Goal: Task Accomplishment & Management: Manage account settings

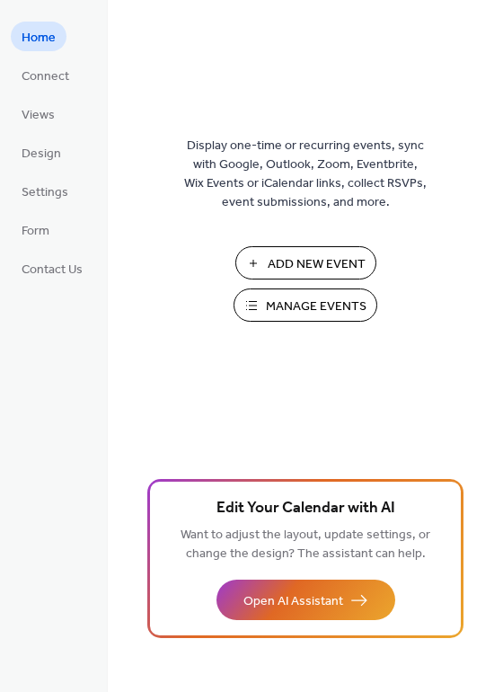
click at [297, 304] on span "Manage Events" at bounding box center [316, 306] width 101 height 19
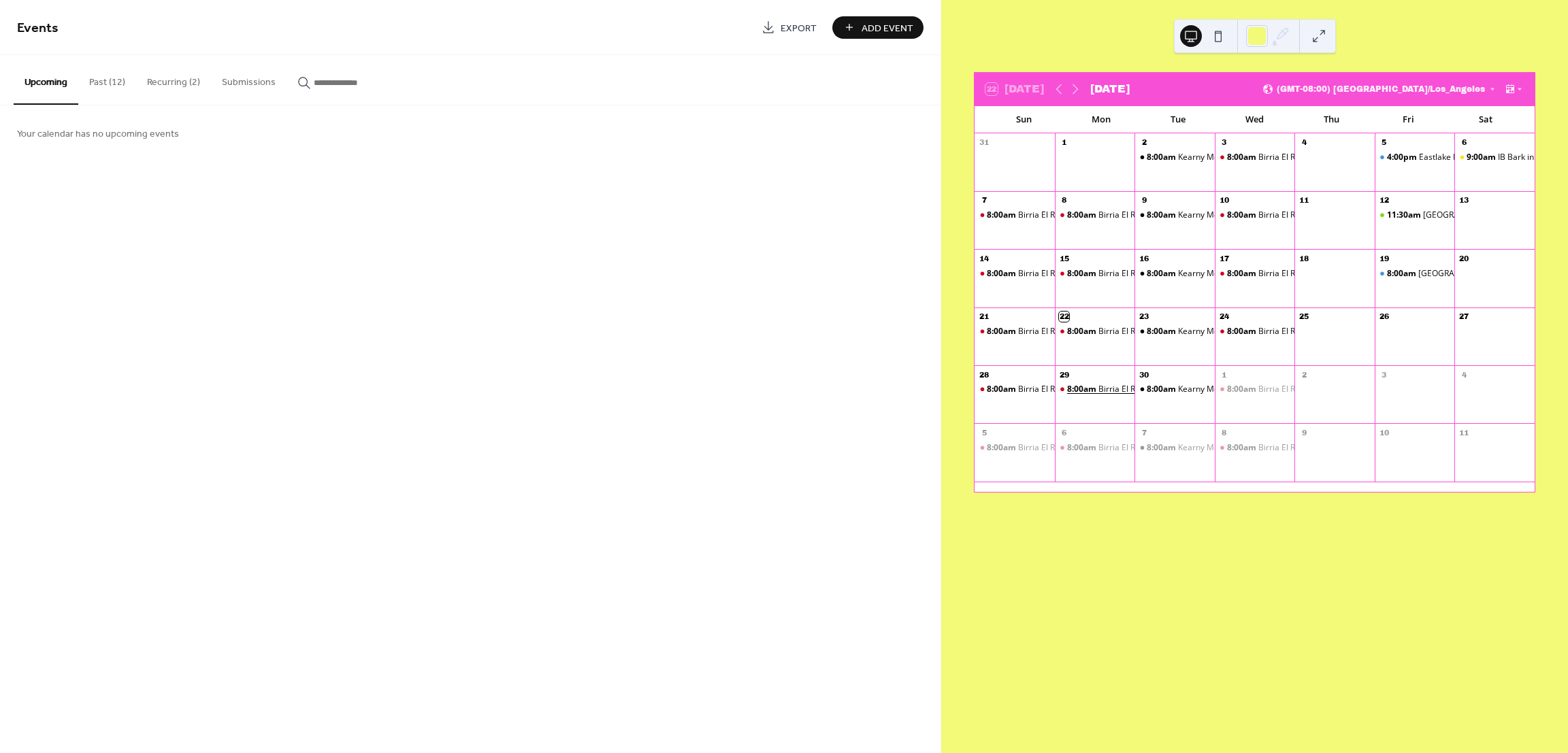
click at [1099, 391] on span "8:00am" at bounding box center [1082, 389] width 31 height 11
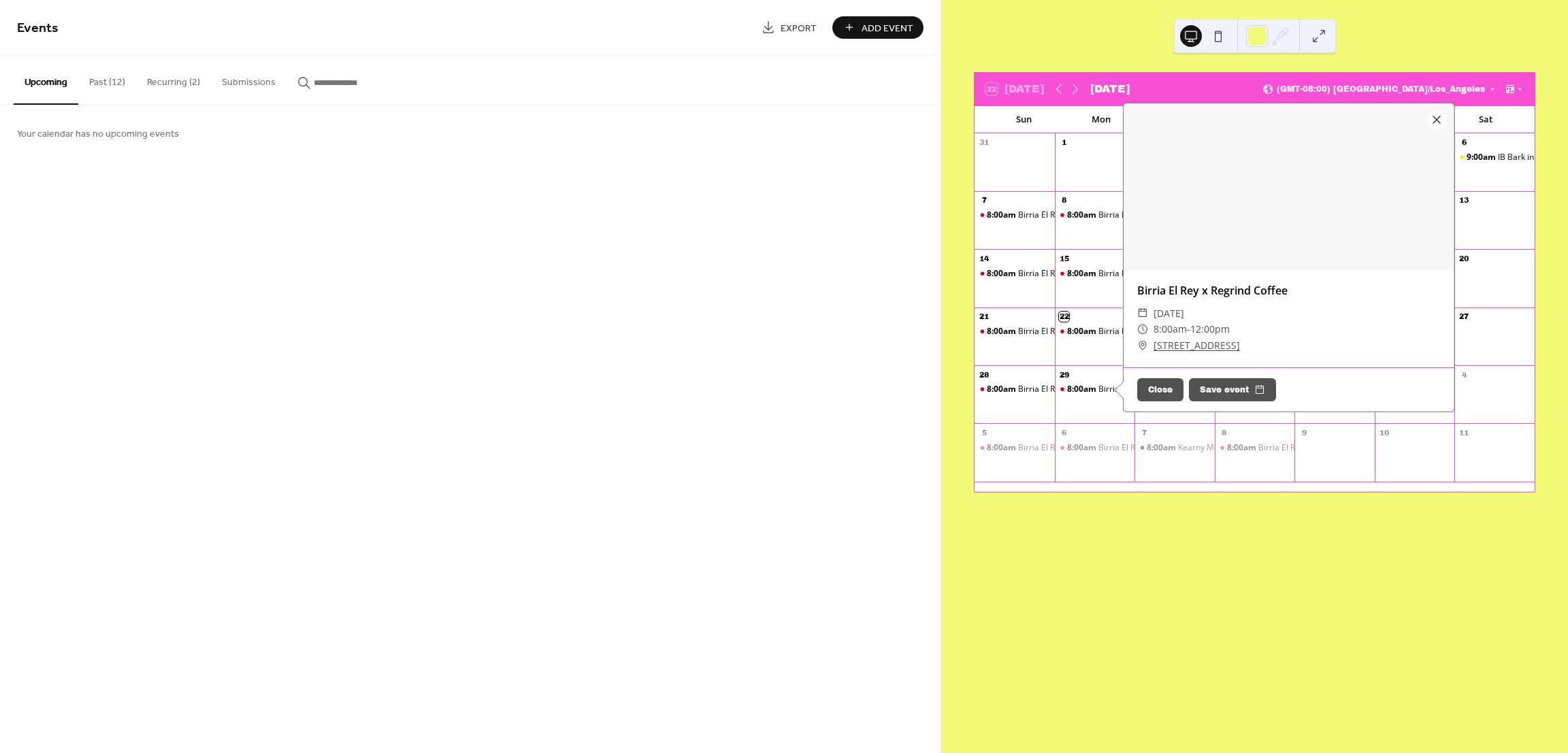
click at [186, 82] on button "Recurring (2)" at bounding box center [174, 80] width 75 height 48
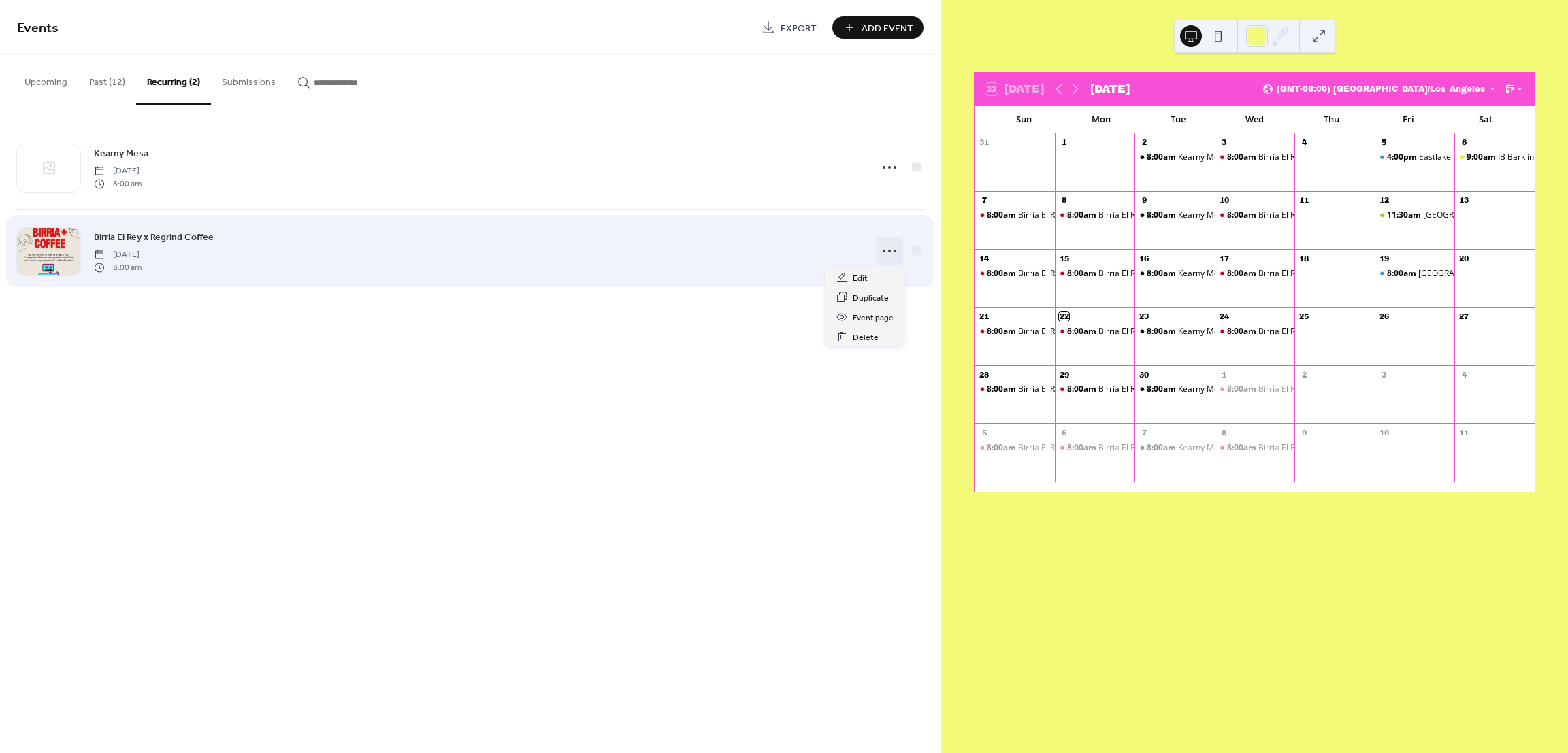
click at [888, 252] on icon at bounding box center [889, 251] width 22 height 22
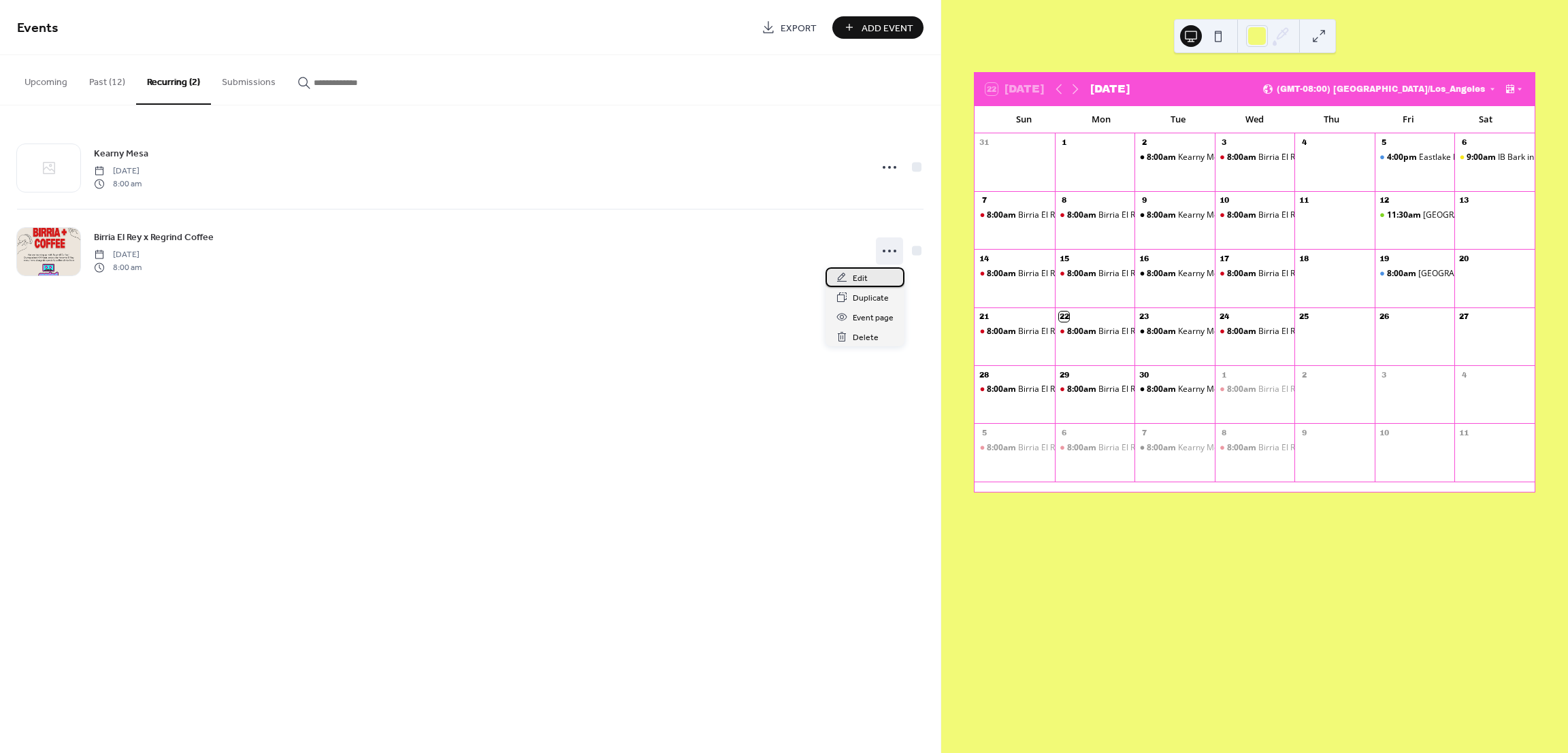
click at [872, 271] on div "Edit" at bounding box center [865, 277] width 79 height 20
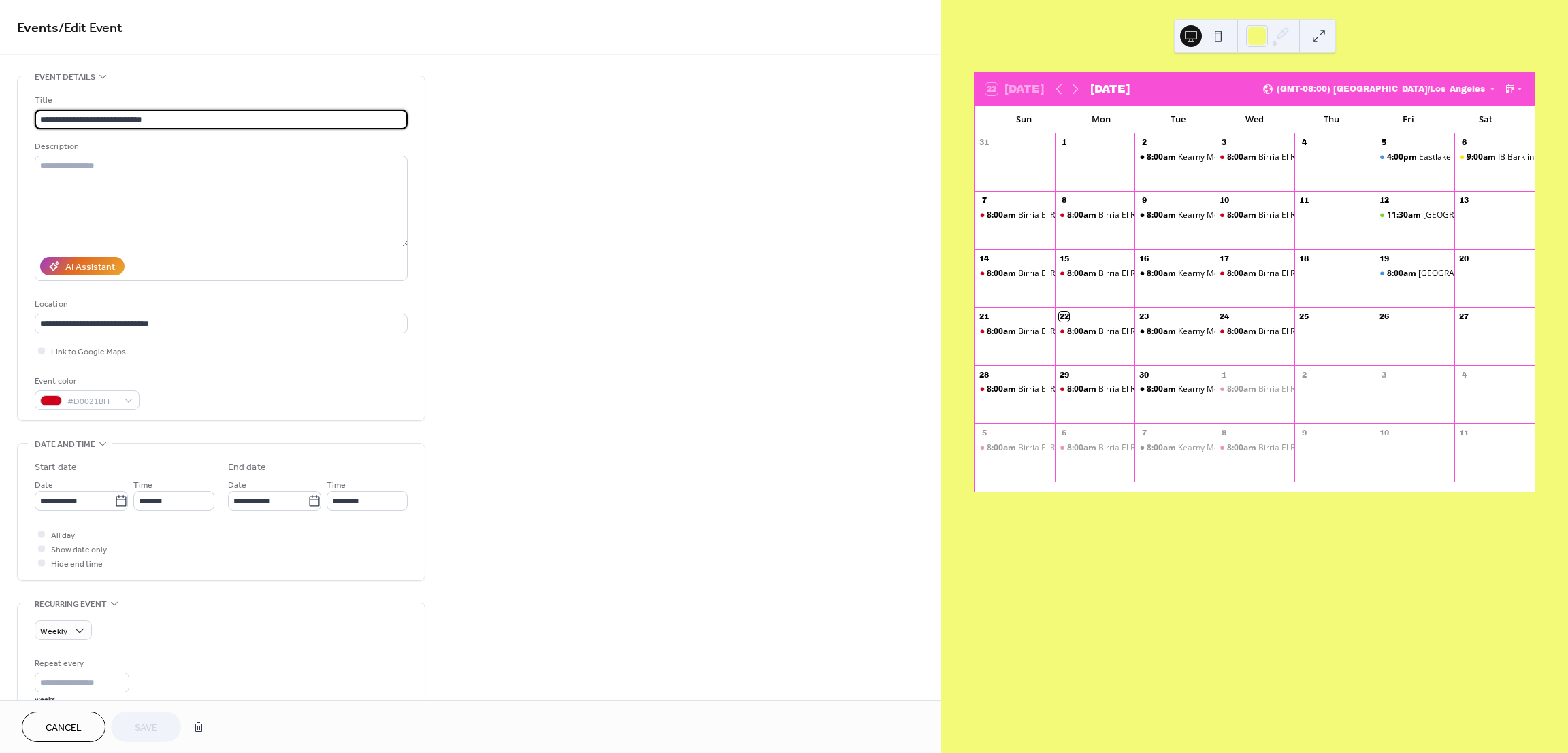
click at [101, 77] on div "•••" at bounding box center [221, 77] width 407 height 2
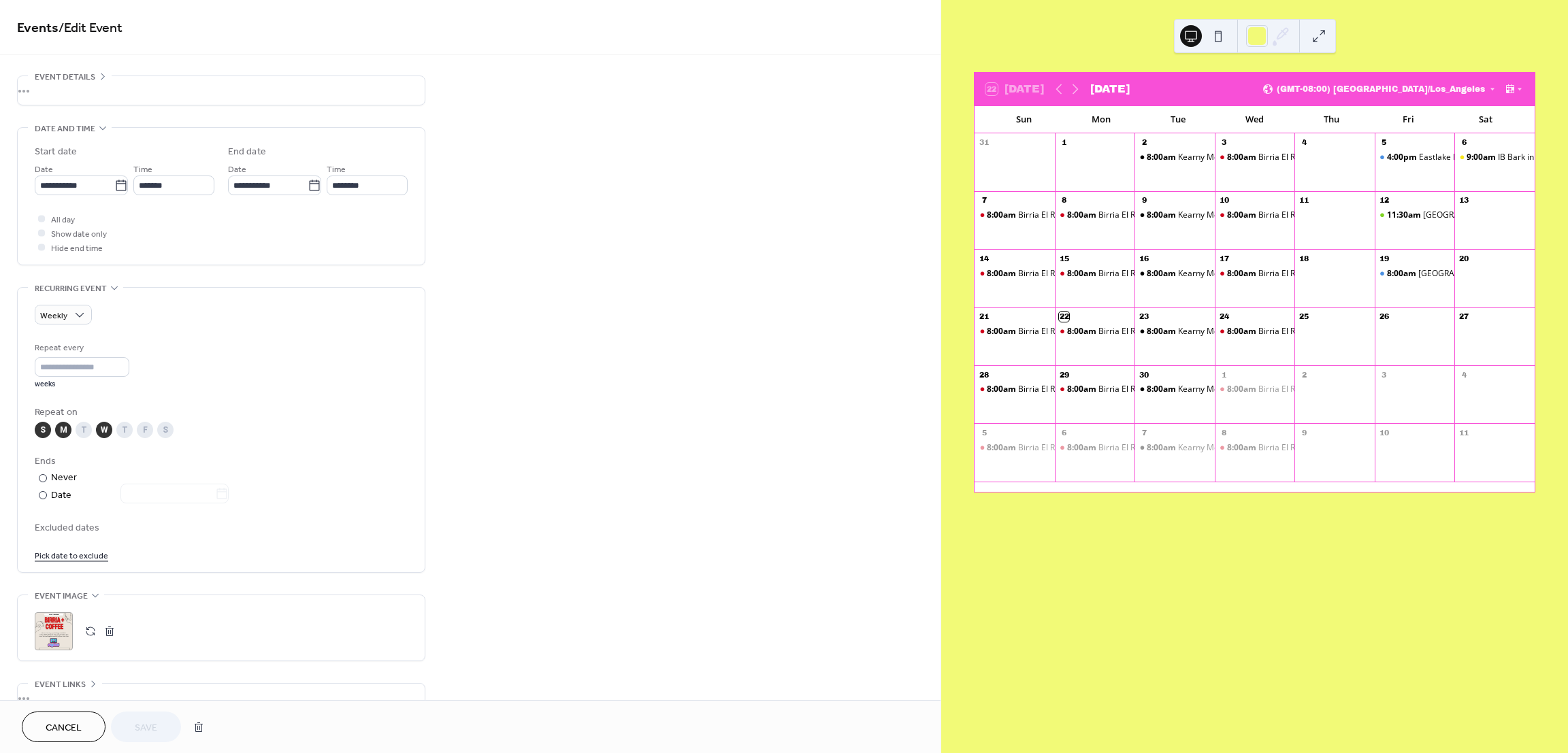
click at [101, 77] on div "•••" at bounding box center [221, 91] width 407 height 29
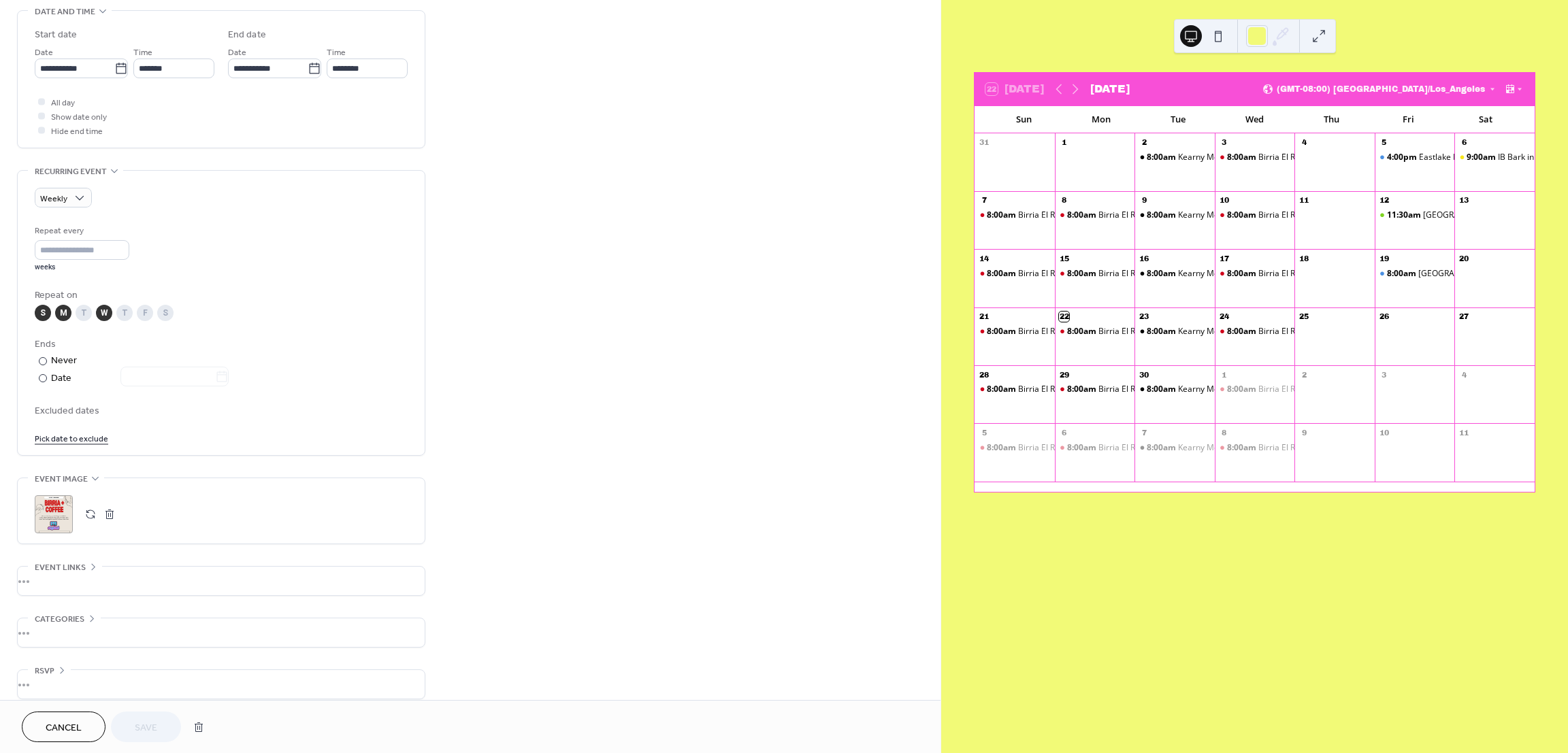
scroll to position [445, 0]
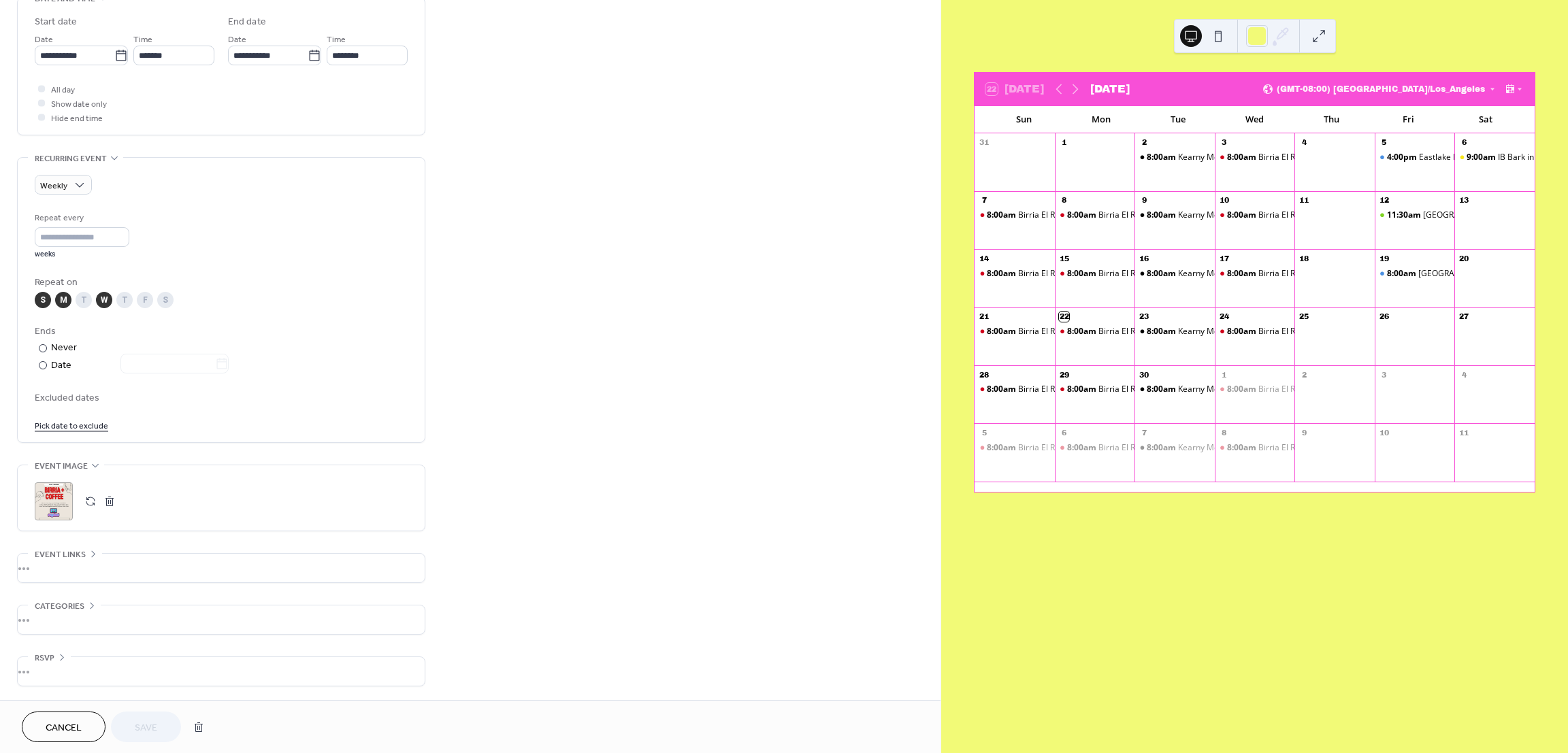
click at [69, 723] on span "Cancel" at bounding box center [64, 728] width 36 height 14
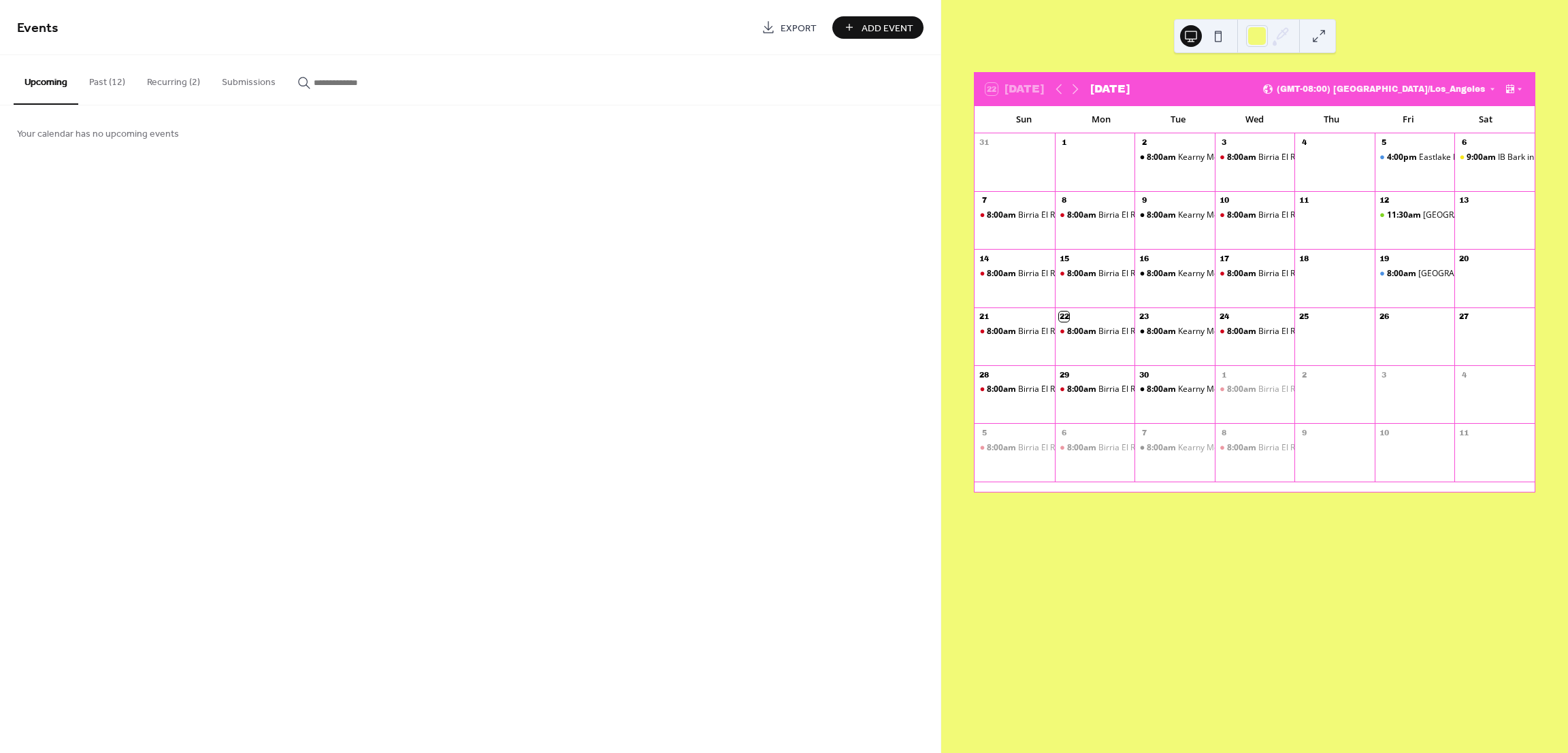
click at [189, 83] on button "Recurring (2)" at bounding box center [174, 80] width 75 height 48
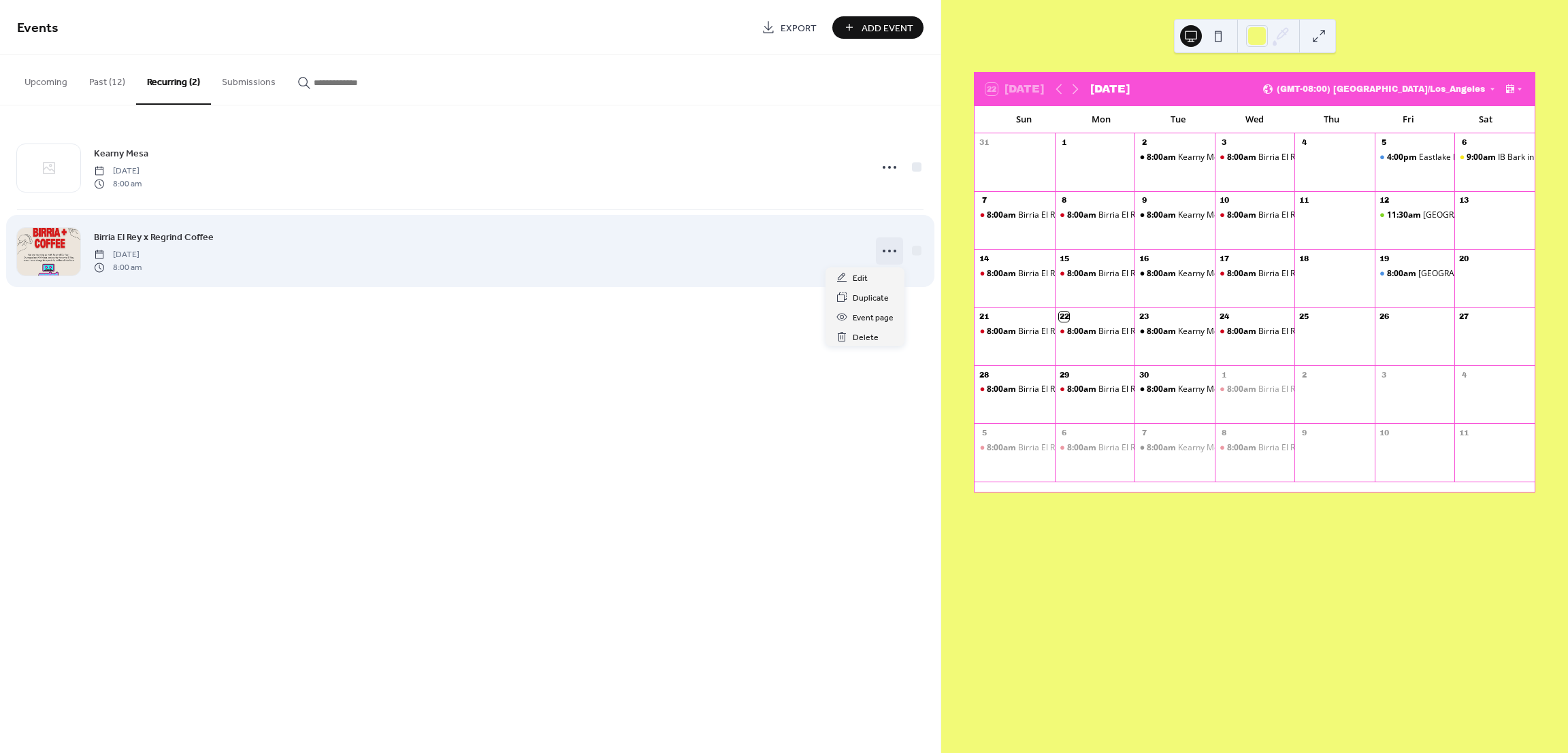
click at [892, 252] on icon at bounding box center [889, 251] width 22 height 22
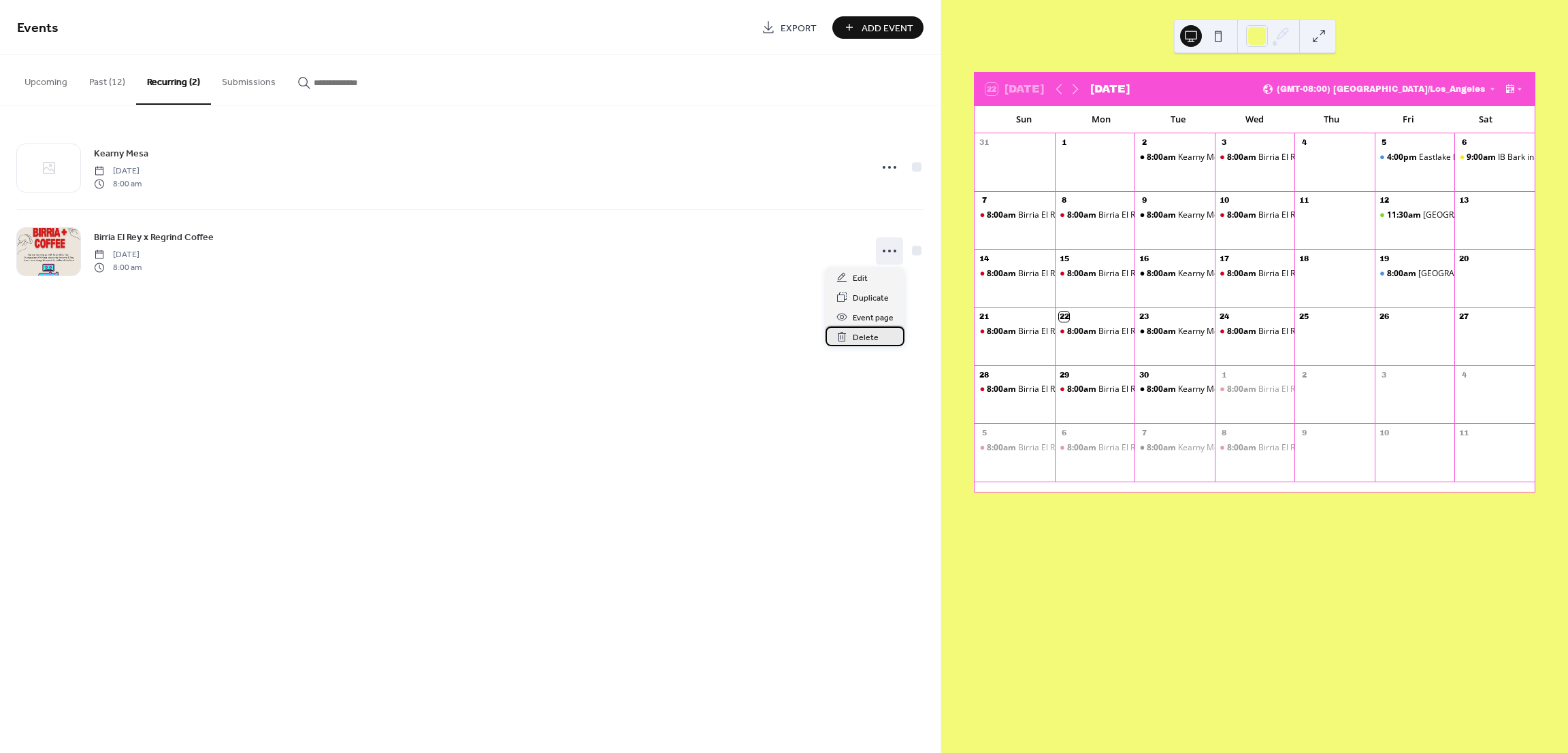
click at [868, 336] on span "Delete" at bounding box center [865, 337] width 26 height 14
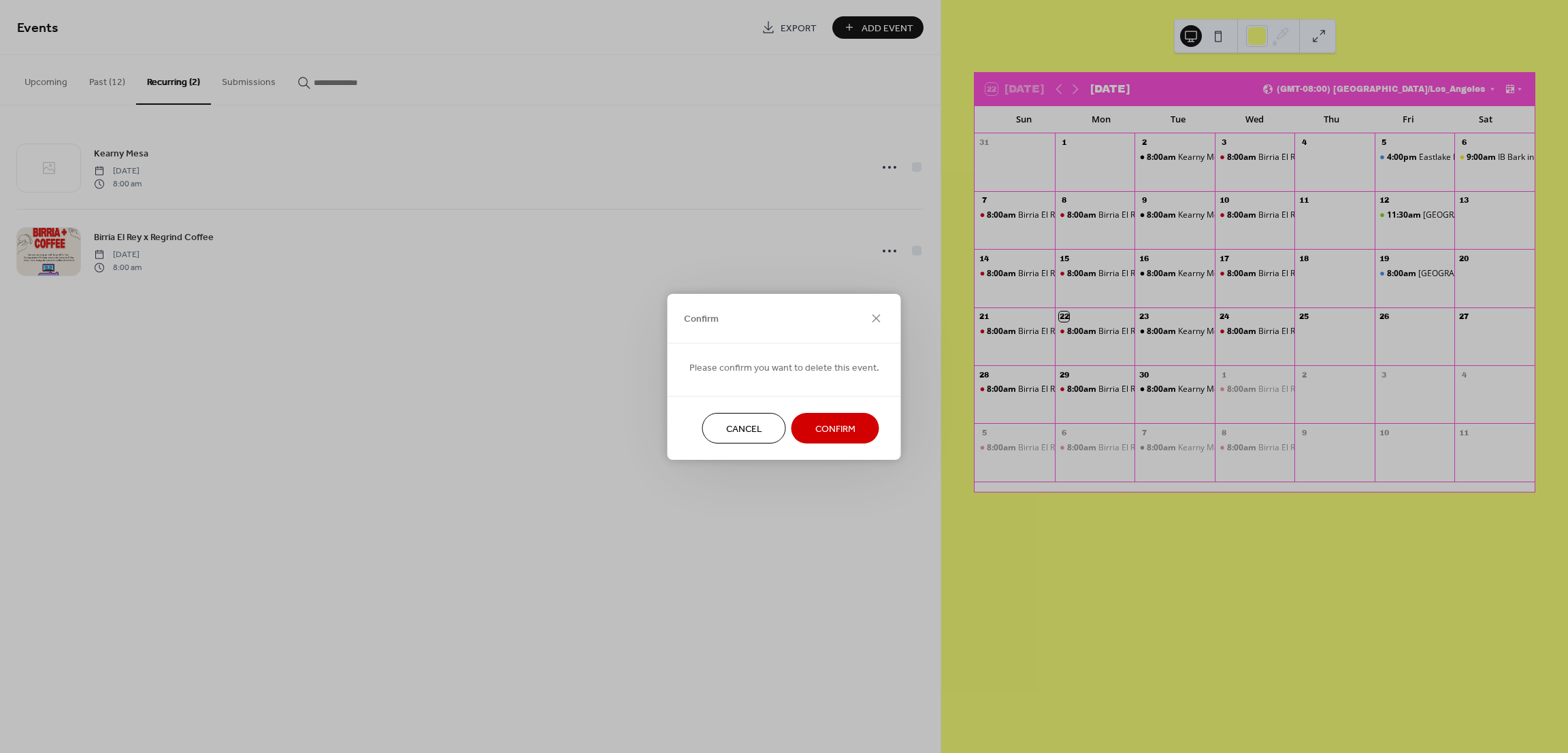
click at [844, 418] on button "Confirm" at bounding box center [836, 428] width 88 height 30
